Goal: Task Accomplishment & Management: Use online tool/utility

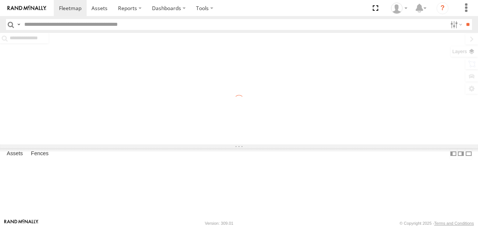
click at [472, 50] on div "Basemaps Roadmap Terrain Satellite Overlays" at bounding box center [239, 88] width 478 height 111
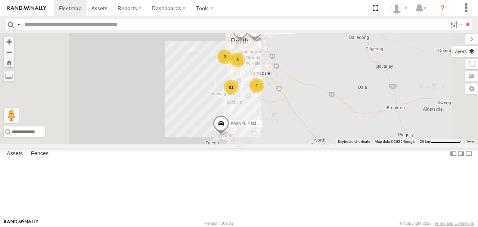
click at [473, 53] on label at bounding box center [464, 51] width 27 height 10
click at [0, 0] on span "Basemaps" at bounding box center [0, 0] width 0 height 0
click at [0, 0] on span "Satellite + Roadmap" at bounding box center [0, 0] width 0 height 0
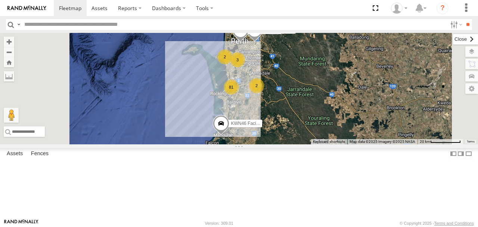
click at [453, 37] on label at bounding box center [465, 39] width 25 height 10
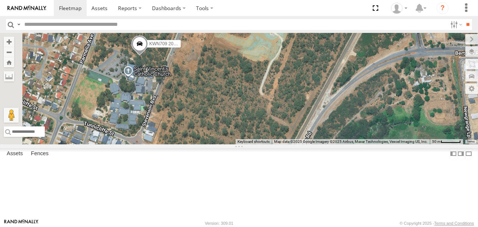
drag, startPoint x: 267, startPoint y: 129, endPoint x: 286, endPoint y: 153, distance: 31.1
click at [286, 144] on div "1I0C646 Manager Planning KWN46 Facil.Maint 1HYH699 Coor.Engage & Place 1HSS259 …" at bounding box center [239, 88] width 478 height 111
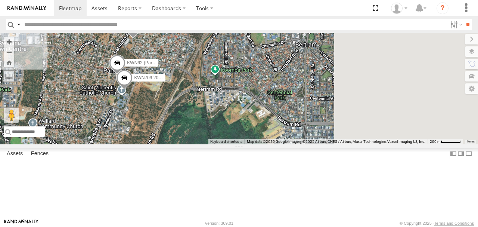
drag, startPoint x: 344, startPoint y: 137, endPoint x: 257, endPoint y: 137, distance: 87.1
click at [257, 137] on div "1I0C646 Manager Planning KWN46 Facil.Maint 1HYH699 Coor.Engage & Place 1HSS259 …" at bounding box center [239, 88] width 478 height 111
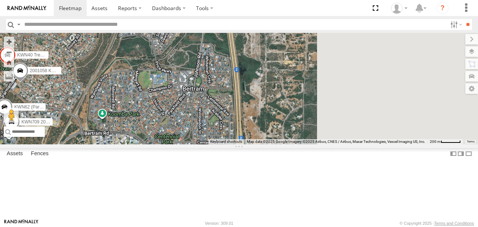
drag, startPoint x: 348, startPoint y: 123, endPoint x: 252, endPoint y: 170, distance: 107.6
click at [252, 144] on div "1I0C646 Manager Planning KWN46 Facil.Maint 1HYH699 Coor.Engage & Place 1HSS259 …" at bounding box center [239, 88] width 478 height 111
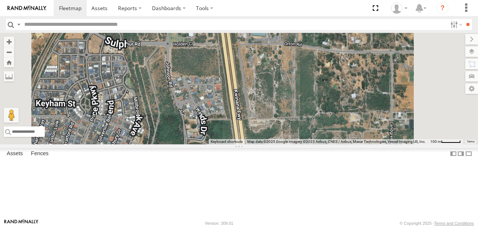
drag, startPoint x: 279, startPoint y: 102, endPoint x: 265, endPoint y: 197, distance: 95.5
click at [265, 144] on div "1I0C646 Manager Planning KWN46 Facil.Maint 1HYH699 Coor.Engage & Place 1HSS259 …" at bounding box center [239, 88] width 478 height 111
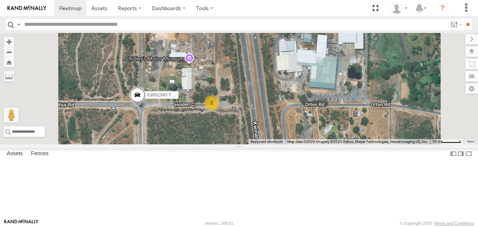
click at [219, 110] on div "2" at bounding box center [211, 102] width 15 height 15
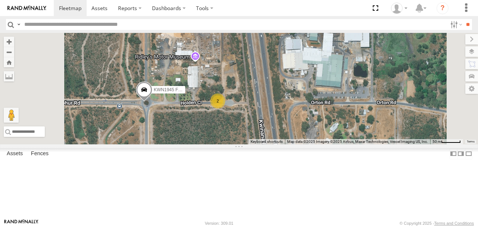
drag, startPoint x: 290, startPoint y: 163, endPoint x: 312, endPoint y: 126, distance: 42.5
click at [311, 126] on div "1I0C646 Manager Planning KWN46 Facil.Maint 1HYH699 Coor.Engage & Place 1HSS259 …" at bounding box center [239, 88] width 478 height 111
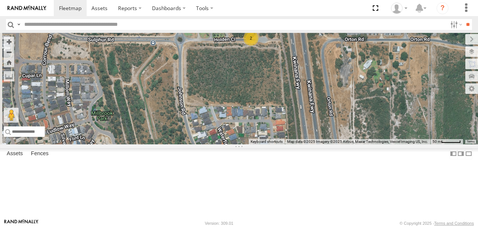
drag, startPoint x: 305, startPoint y: 176, endPoint x: 312, endPoint y: 136, distance: 40.9
click at [312, 136] on div "1I0C646 Manager Planning KWN46 Facil.Maint 1HYH699 Coor.Engage & Place 1HSS259 …" at bounding box center [239, 88] width 478 height 111
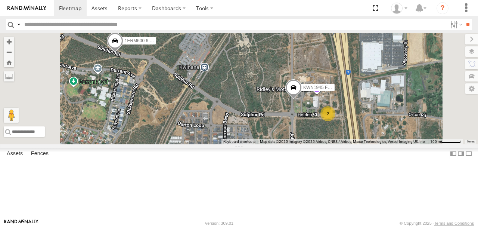
click at [123, 53] on span at bounding box center [115, 43] width 16 height 20
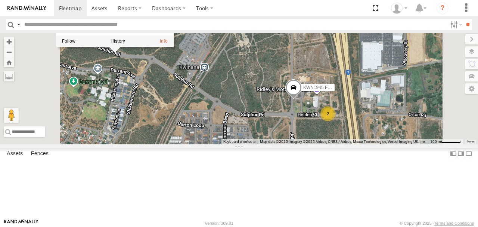
drag, startPoint x: 236, startPoint y: 62, endPoint x: 271, endPoint y: 61, distance: 35.5
click at [271, 61] on div "1I0C646 Manager Planning KWN46 Facil.Maint 1HYH699 Coor.Engage & Place 1HSS259 …" at bounding box center [239, 88] width 478 height 111
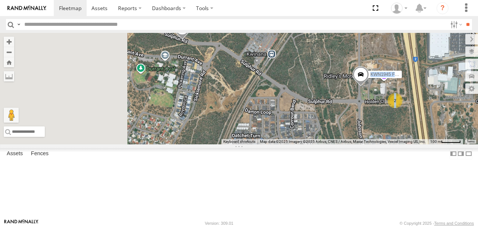
drag, startPoint x: 278, startPoint y: 87, endPoint x: 345, endPoint y: 74, distance: 68.5
click at [345, 74] on div "1I0C646 Manager Planning KWN46 Facil.Maint 1HYH699 Coor.Engage & Place 1HSS259 …" at bounding box center [239, 88] width 478 height 111
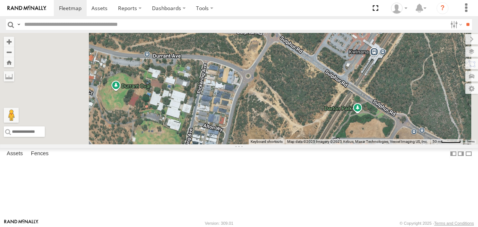
click at [309, 74] on div "1I0C646 Manager Planning KWN46 Facil.Maint 1HYH699 Coor.Engage & Place 1HSS259 …" at bounding box center [239, 88] width 478 height 111
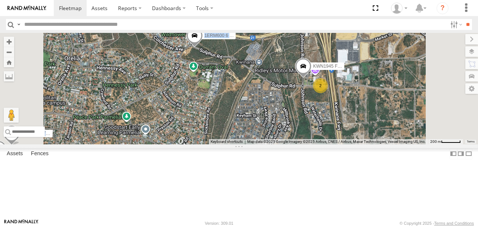
drag, startPoint x: 290, startPoint y: 140, endPoint x: 321, endPoint y: 92, distance: 57.0
click at [320, 93] on div "1I0C646 Manager Planning KWN46 Facil.Maint 1HYH699 Coor.Engage & Place 1HSS259 …" at bounding box center [239, 88] width 478 height 111
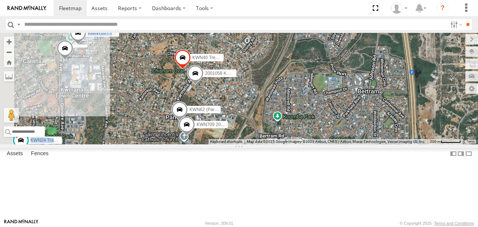
drag, startPoint x: 297, startPoint y: 156, endPoint x: 324, endPoint y: 116, distance: 48.5
click at [324, 116] on div "1I0C646 Manager Planning KWN46 Facil.Maint 1HYH699 Coor.Engage & Place 1HSS259 …" at bounding box center [239, 88] width 478 height 111
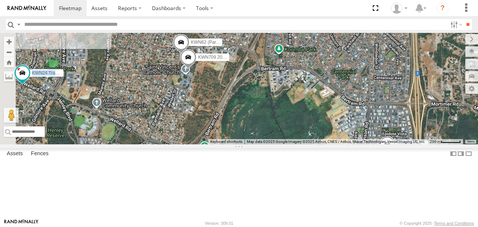
drag, startPoint x: 321, startPoint y: 170, endPoint x: 318, endPoint y: 106, distance: 64.0
click at [318, 106] on div "1I0C646 Manager Planning KWN46 Facil.Maint 1HYH699 Coor.Engage & Place 1HSS259 …" at bounding box center [239, 88] width 478 height 111
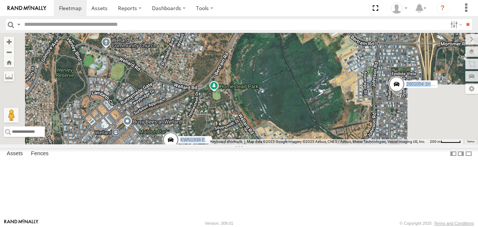
drag, startPoint x: 289, startPoint y: 148, endPoint x: 298, endPoint y: 91, distance: 57.5
click at [298, 91] on div "1I0C646 Manager Planning KWN46 Facil.Maint 1HYH699 Coor.Engage & Place 1HSS259 …" at bounding box center [239, 88] width 478 height 111
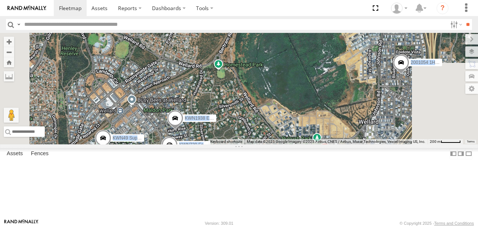
drag, startPoint x: 308, startPoint y: 164, endPoint x: 317, endPoint y: 102, distance: 62.6
click at [317, 103] on div "1I0C646 Manager Planning KWN46 Facil.Maint 1HYH699 Coor.Engage & Place 1HSS259 …" at bounding box center [239, 88] width 478 height 111
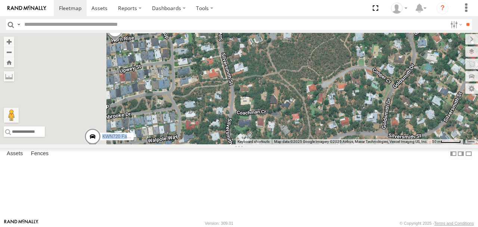
drag, startPoint x: 326, startPoint y: 162, endPoint x: 333, endPoint y: 151, distance: 13.0
click at [336, 144] on div "1I0C646 Manager Planning KWN46 Facil.Maint 1HYH699 Coor.Engage & Place 1HSS259 …" at bounding box center [239, 88] width 478 height 111
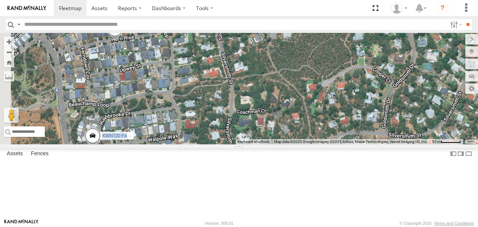
click at [325, 139] on div "1I0C646 Manager Planning KWN46 Facil.Maint 1HYH699 Coor.Engage & Place 1HSS259 …" at bounding box center [239, 88] width 478 height 111
click at [291, 126] on div "1I0C646 Manager Planning KWN46 Facil.Maint 1HYH699 Coor.Engage & Place 1HSS259 …" at bounding box center [239, 88] width 478 height 111
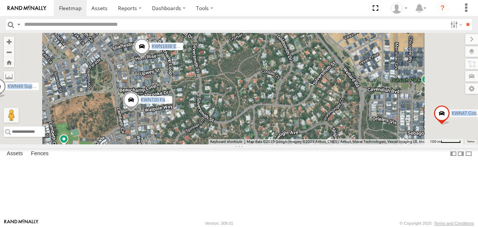
click at [245, 103] on div "1I0C646 Manager Planning KWN46 Facil.Maint 1HYH699 Coor.Engage & Place 1HSS259 …" at bounding box center [239, 88] width 478 height 111
click at [150, 58] on span at bounding box center [142, 48] width 16 height 20
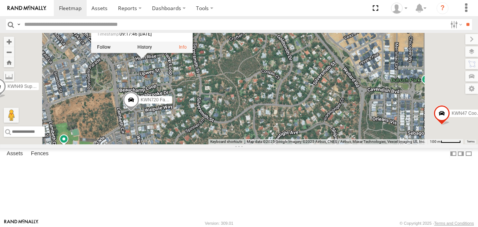
click at [262, 105] on div "1I0C646 Manager Planning KWN46 Facil.Maint 1HYH699 Coor.Engage & Place 1HSS259 …" at bounding box center [239, 88] width 478 height 111
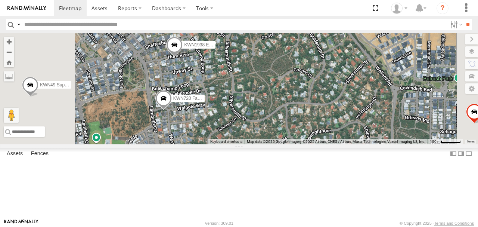
drag, startPoint x: 270, startPoint y: 103, endPoint x: 302, endPoint y: 102, distance: 31.8
click at [302, 102] on div "1I0C646 Manager Planning KWN46 Facil.Maint 1HYH699 Coor.Engage & Place 1HSS259 …" at bounding box center [239, 88] width 478 height 111
